Goal: Find contact information: Find contact information

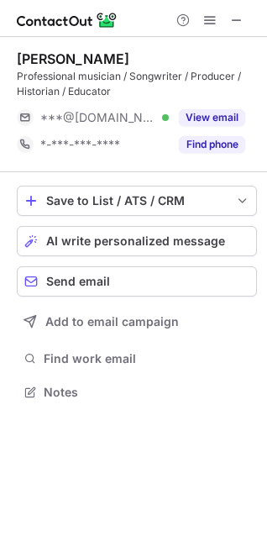
scroll to position [380, 267]
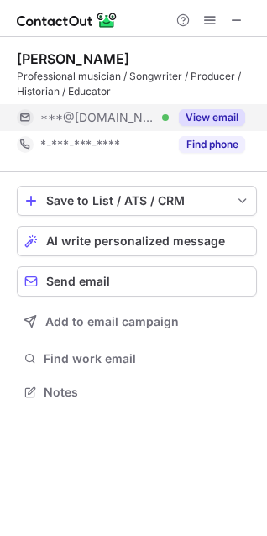
click at [233, 118] on button "View email" at bounding box center [212, 117] width 66 height 17
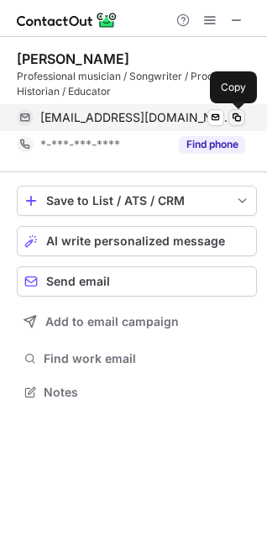
click at [235, 112] on span at bounding box center [236, 117] width 13 height 13
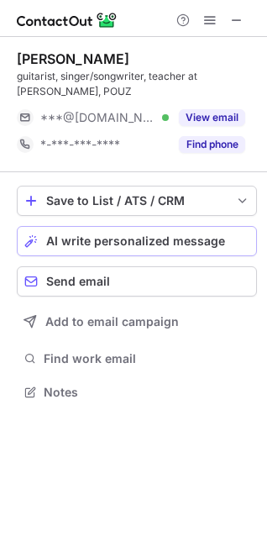
scroll to position [380, 267]
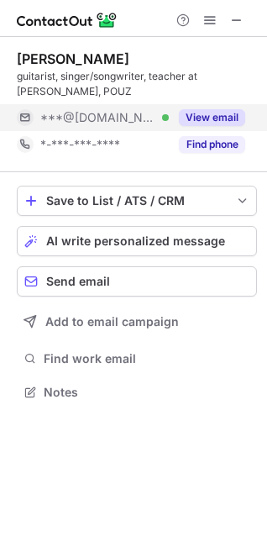
click at [227, 124] on button "View email" at bounding box center [212, 117] width 66 height 17
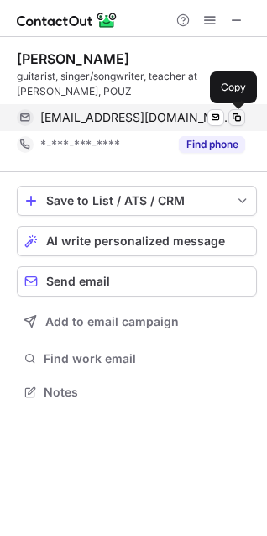
click at [239, 118] on span at bounding box center [236, 117] width 13 height 13
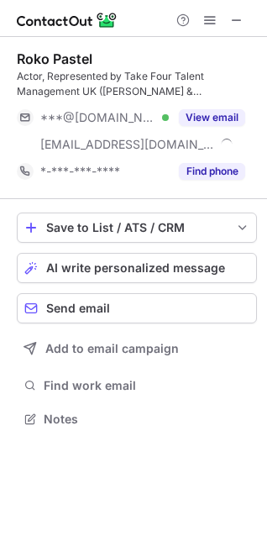
scroll to position [407, 267]
click at [77, 64] on div "Roko Pastel" at bounding box center [55, 58] width 76 height 17
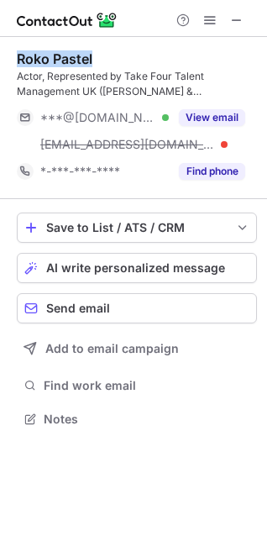
copy div "Roko Pastel"
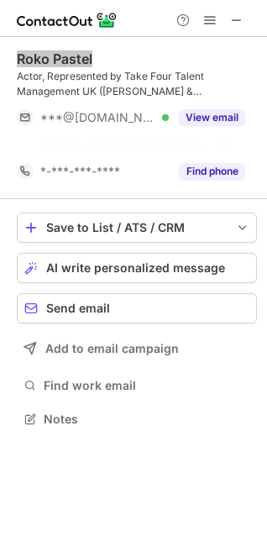
scroll to position [380, 267]
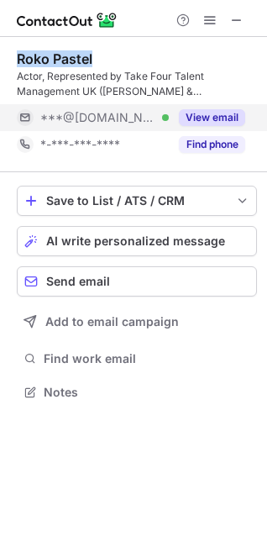
click at [221, 114] on button "View email" at bounding box center [212, 117] width 66 height 17
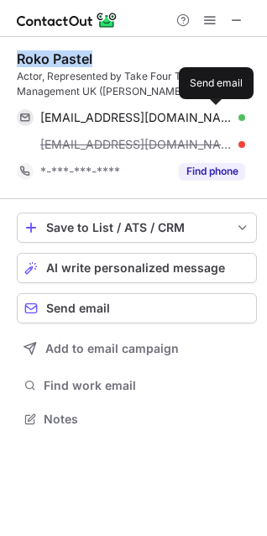
scroll to position [407, 267]
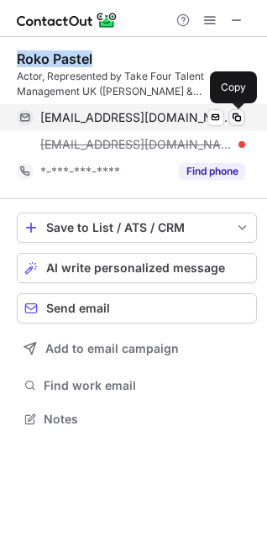
click at [237, 118] on span at bounding box center [236, 117] width 13 height 13
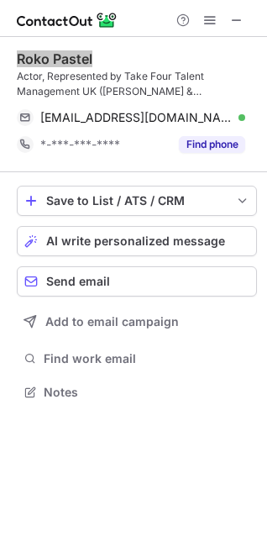
scroll to position [380, 267]
